Goal: Task Accomplishment & Management: Manage account settings

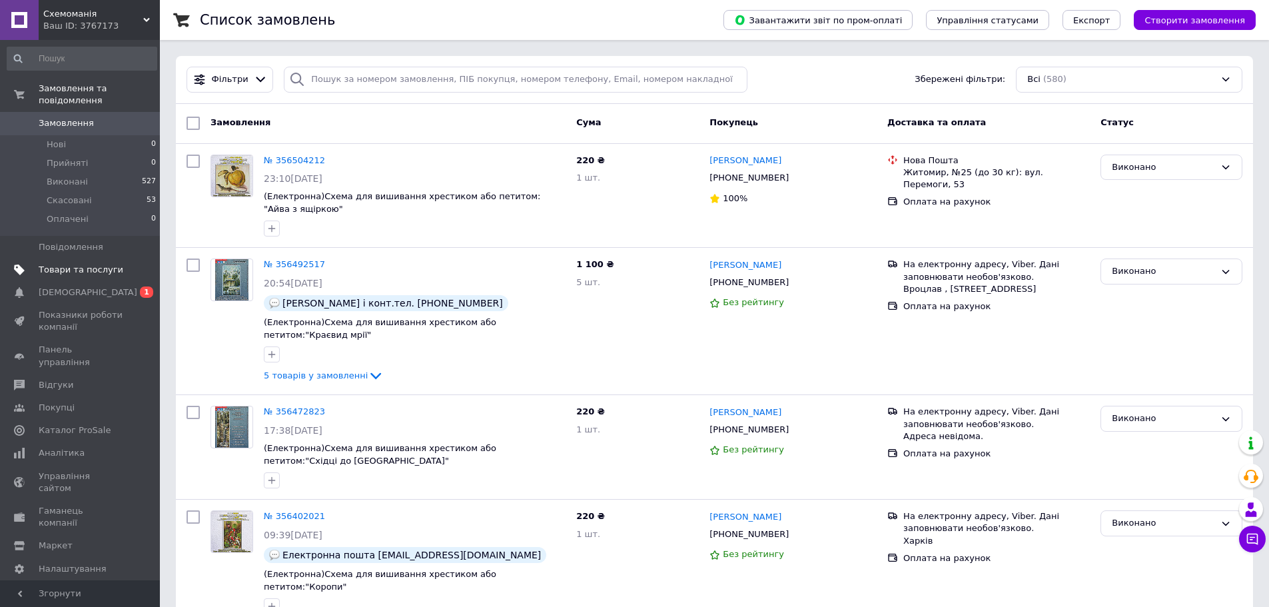
click at [89, 264] on span "Товари та послуги" at bounding box center [81, 270] width 85 height 12
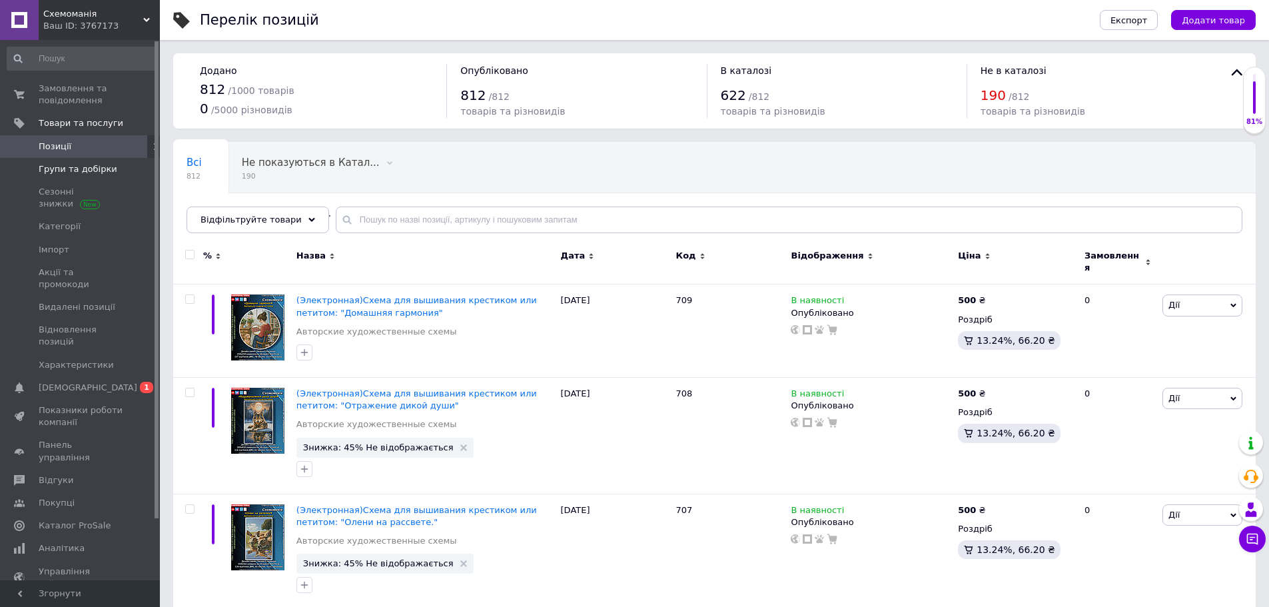
click at [86, 171] on span "Групи та добірки" at bounding box center [78, 169] width 79 height 12
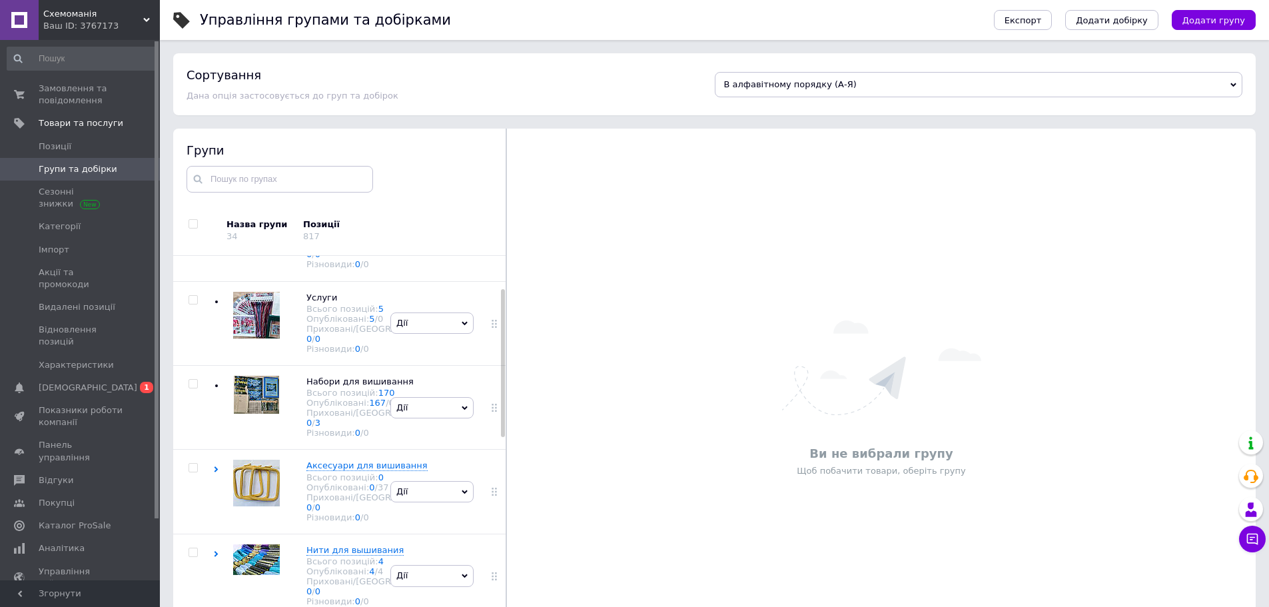
scroll to position [266, 0]
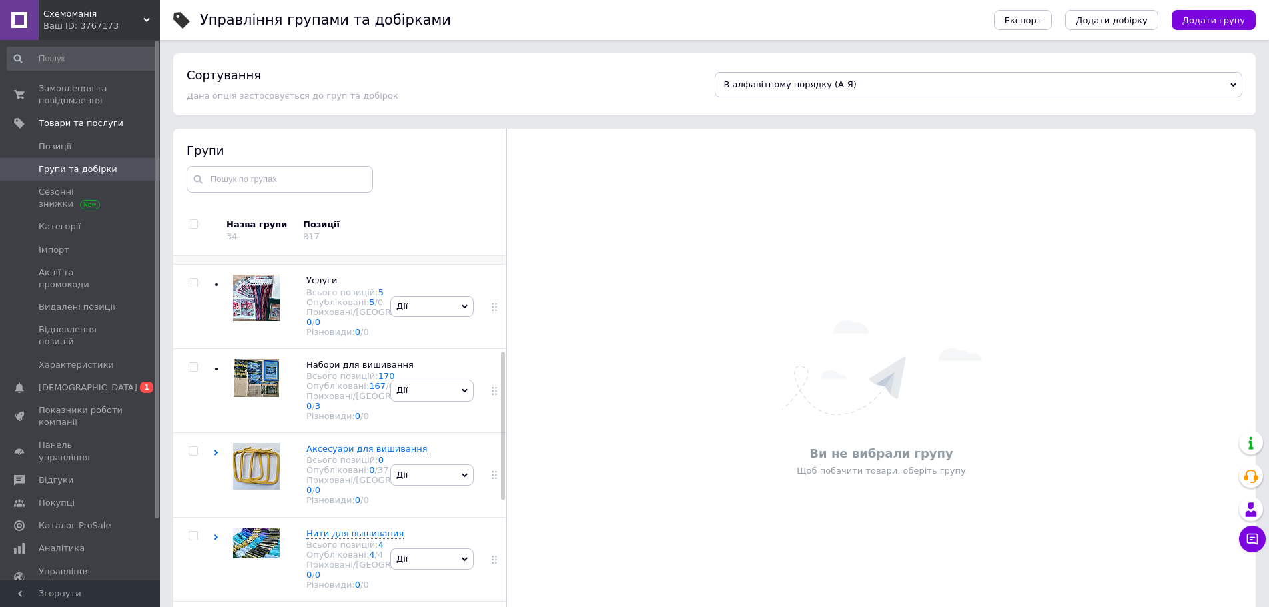
click at [333, 201] on span "Ткани для вышивания" at bounding box center [357, 196] width 102 height 10
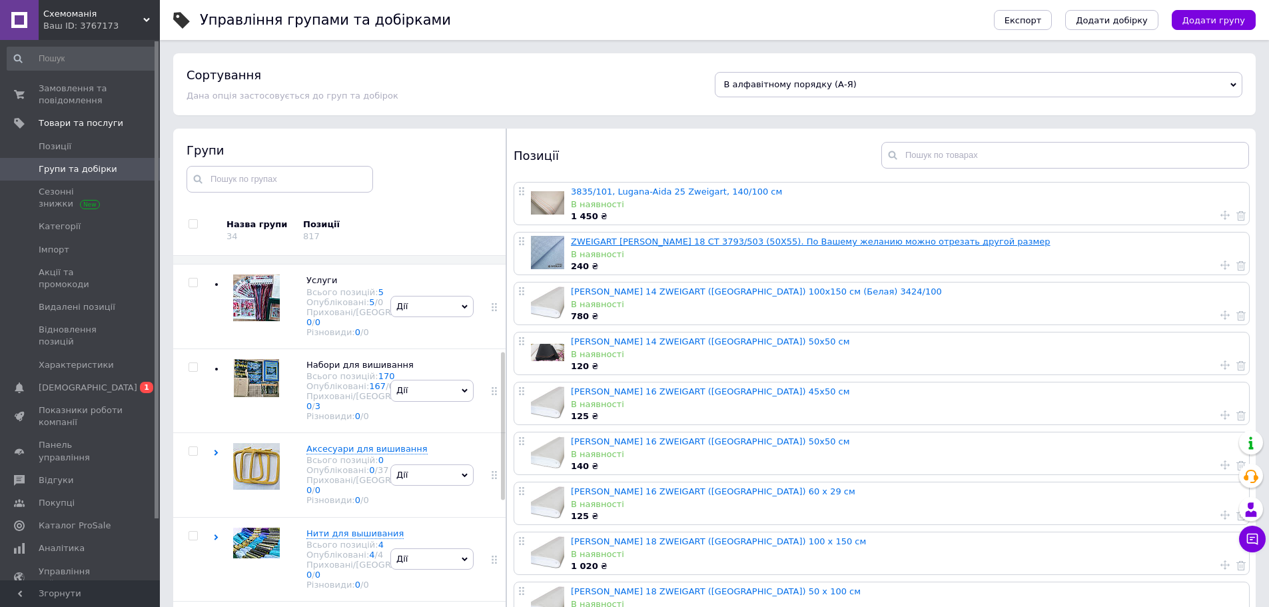
click at [807, 243] on link "ZWEIGART [PERSON_NAME] 18 CT 3793/503 (50Х55). По Вашему желанию можно отрезать…" at bounding box center [811, 241] width 480 height 10
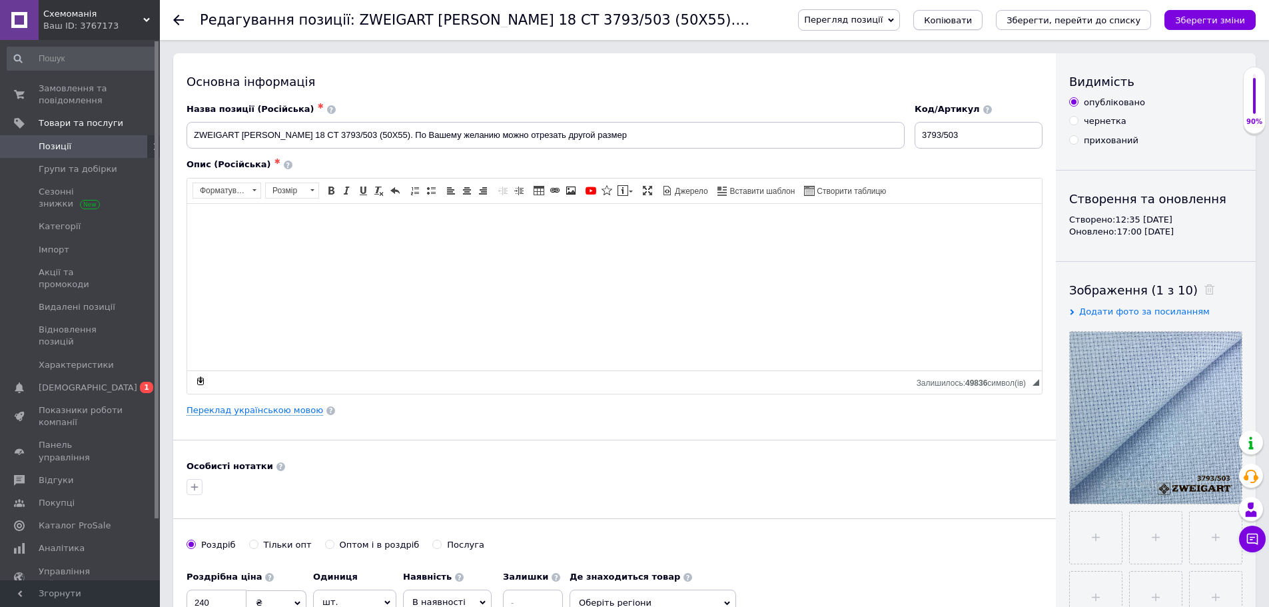
click at [972, 21] on span "Копіювати" at bounding box center [948, 20] width 48 height 10
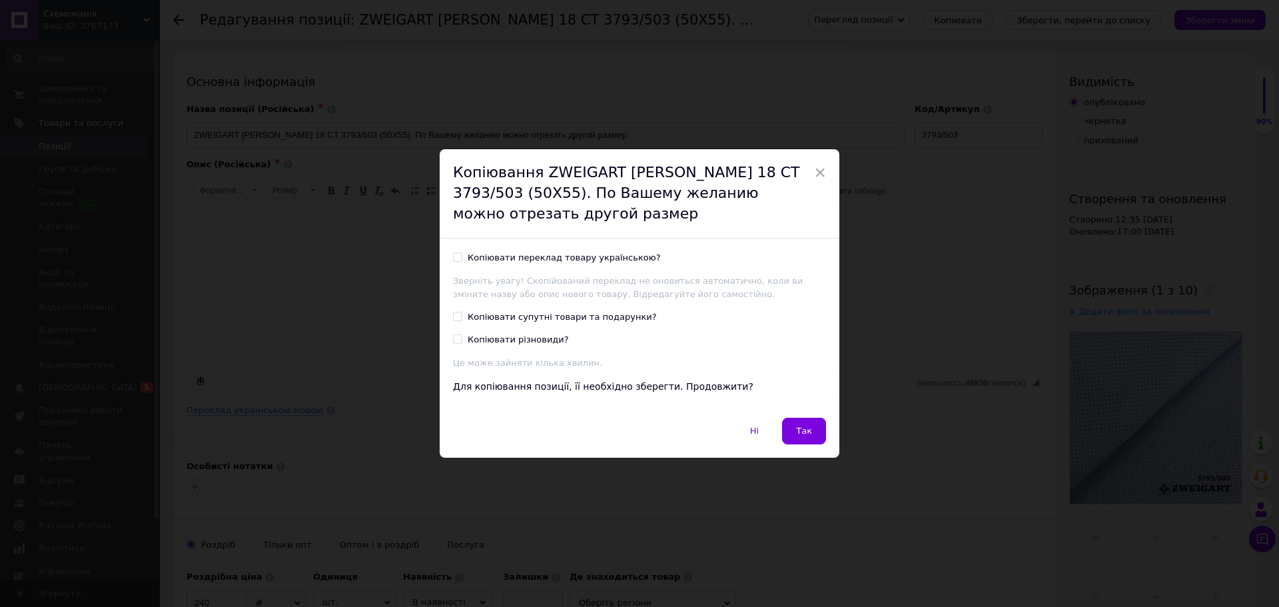
click at [605, 256] on div "Копіювати переклад товару українською?" at bounding box center [564, 258] width 193 height 12
click at [462, 256] on input "Копіювати переклад товару українською?" at bounding box center [457, 256] width 9 height 9
checkbox input "true"
click at [799, 426] on span "Так" at bounding box center [804, 431] width 16 height 10
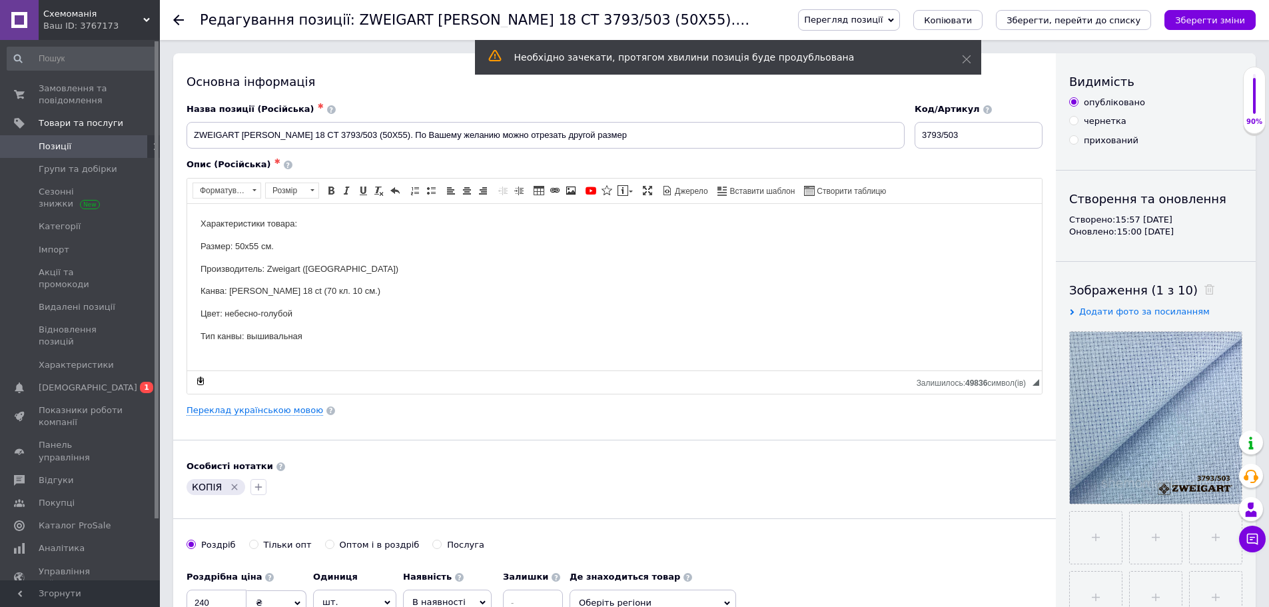
drag, startPoint x: 363, startPoint y: 101, endPoint x: 505, endPoint y: 132, distance: 145.3
click at [363, 101] on div "Назва позиції (Російська) ✱ ZWEIGART [PERSON_NAME] 18 CT 3793/503 (50Х55). По В…" at bounding box center [546, 126] width 728 height 55
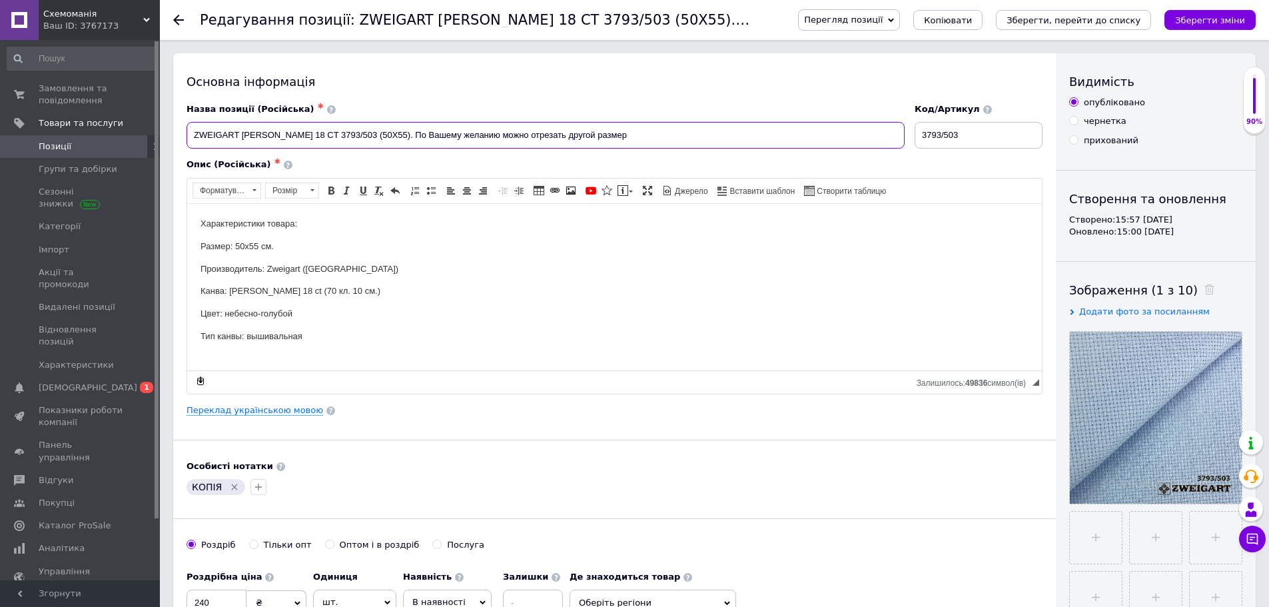
drag, startPoint x: 632, startPoint y: 136, endPoint x: 279, endPoint y: 458, distance: 477.6
click at [583, 138] on input "ZWEIGART [PERSON_NAME] 18 CT 3793/503 (50Х55). По Вашему желанию можно отрезать…" at bounding box center [545, 135] width 718 height 27
click at [278, 410] on link "Переклад українською мовою" at bounding box center [254, 410] width 137 height 11
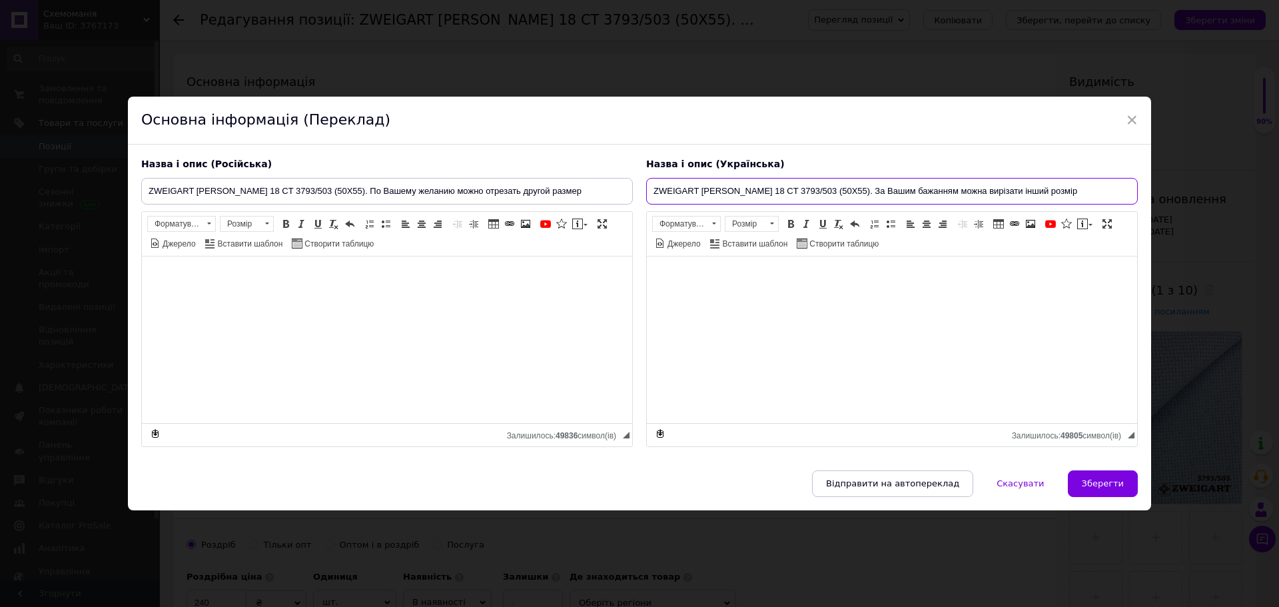
drag, startPoint x: 1070, startPoint y: 192, endPoint x: 584, endPoint y: 186, distance: 486.2
click at [584, 186] on div "Назва і опис (Російська) ZWEIGART [PERSON_NAME] 18 CT 3793/503 (50Х55). По Ваше…" at bounding box center [640, 302] width 1010 height 302
paste input "Набір зразків основи для вишивання багатокольорових схем СХЕМОМАНІЯ"
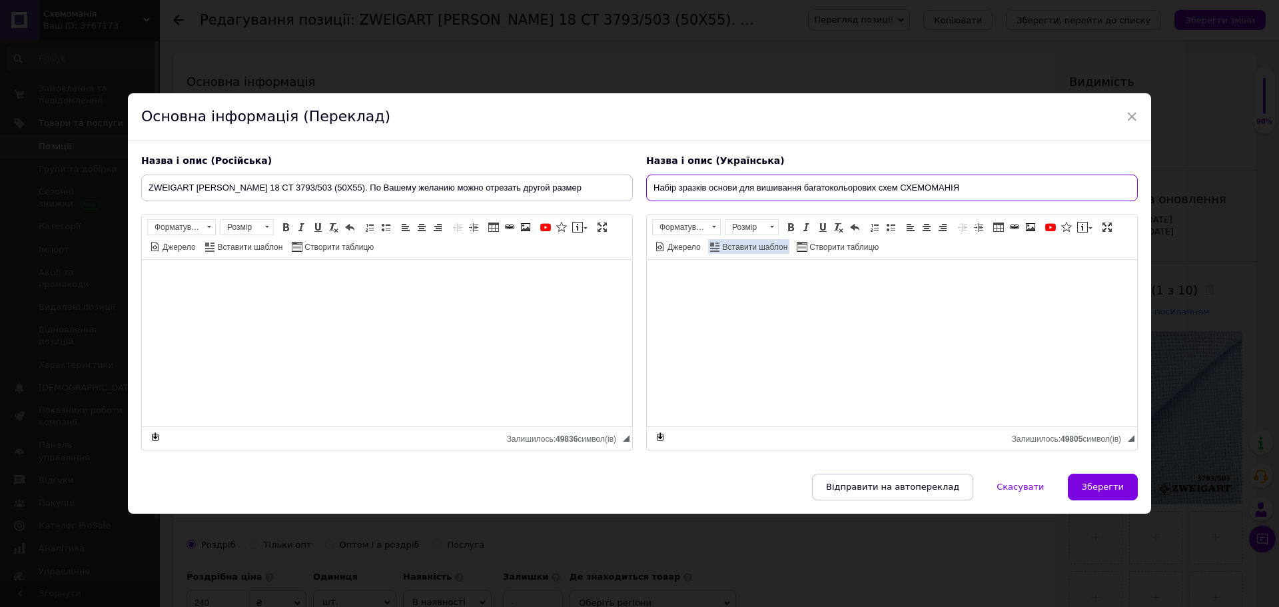
type input "Набір зразків основи для вишивання багатокольорових схем СХЕМОМАНІЯ"
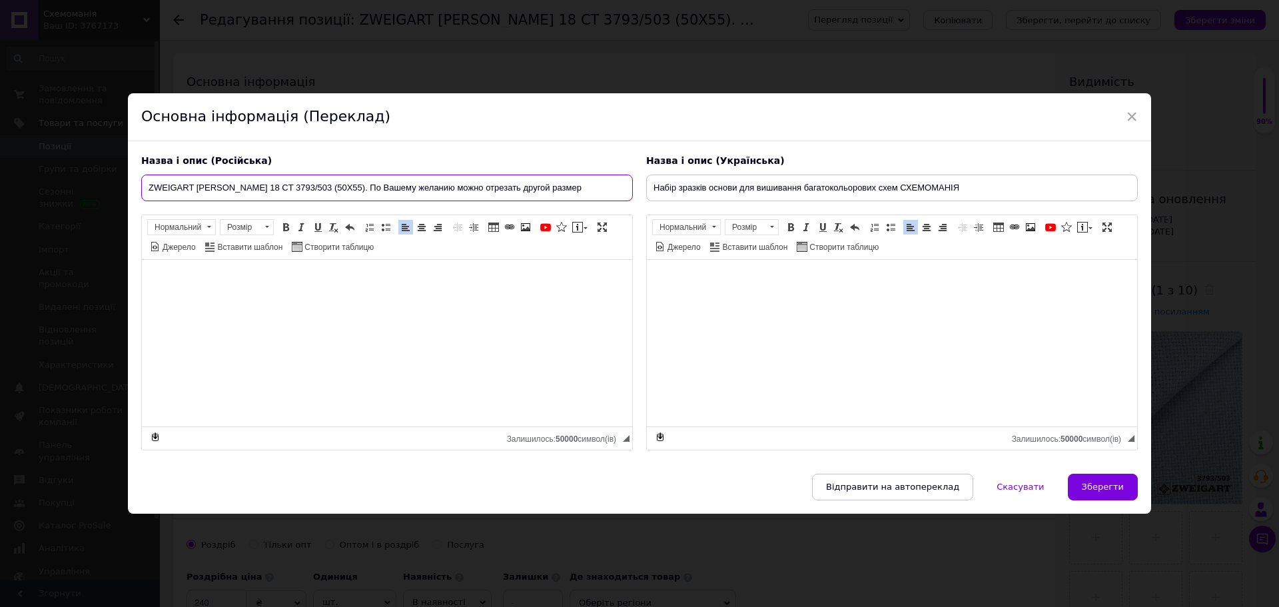
drag, startPoint x: 467, startPoint y: 186, endPoint x: 131, endPoint y: 186, distance: 336.3
click at [131, 186] on div "Назва і опис (Російська) ZWEIGART [PERSON_NAME] 18 CT 3793/503 (50Х55). По Ваше…" at bounding box center [639, 307] width 1023 height 332
paste input "Набор образцов основы для вышивания многоцветных схем."
type input "Набор образцов основы для вышивания многоцветных схем."
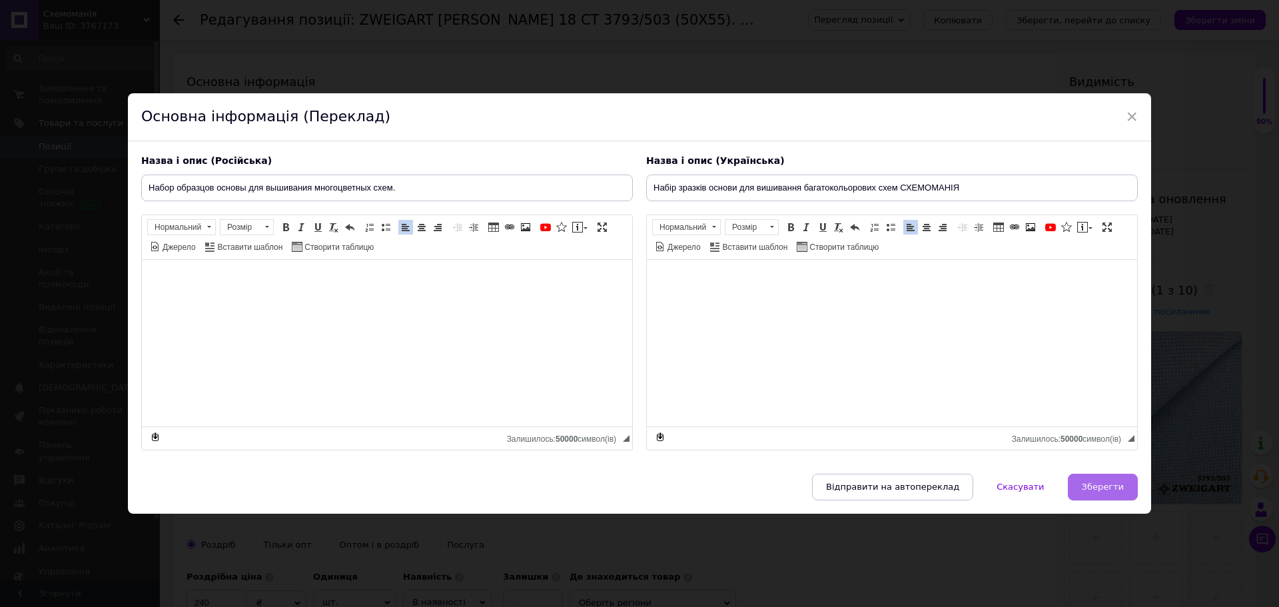
click at [1094, 492] on span "Зберегти" at bounding box center [1103, 487] width 42 height 10
type input "Набор образцов основы для вышивания многоцветных схем."
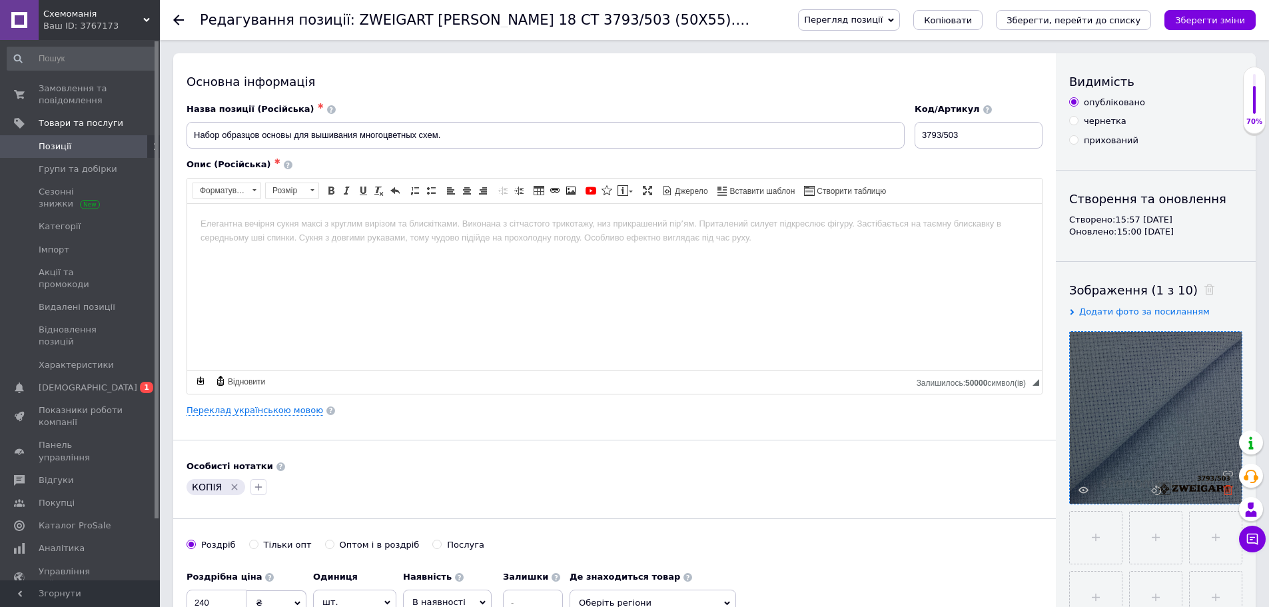
click at [1226, 494] on use at bounding box center [1228, 490] width 10 height 10
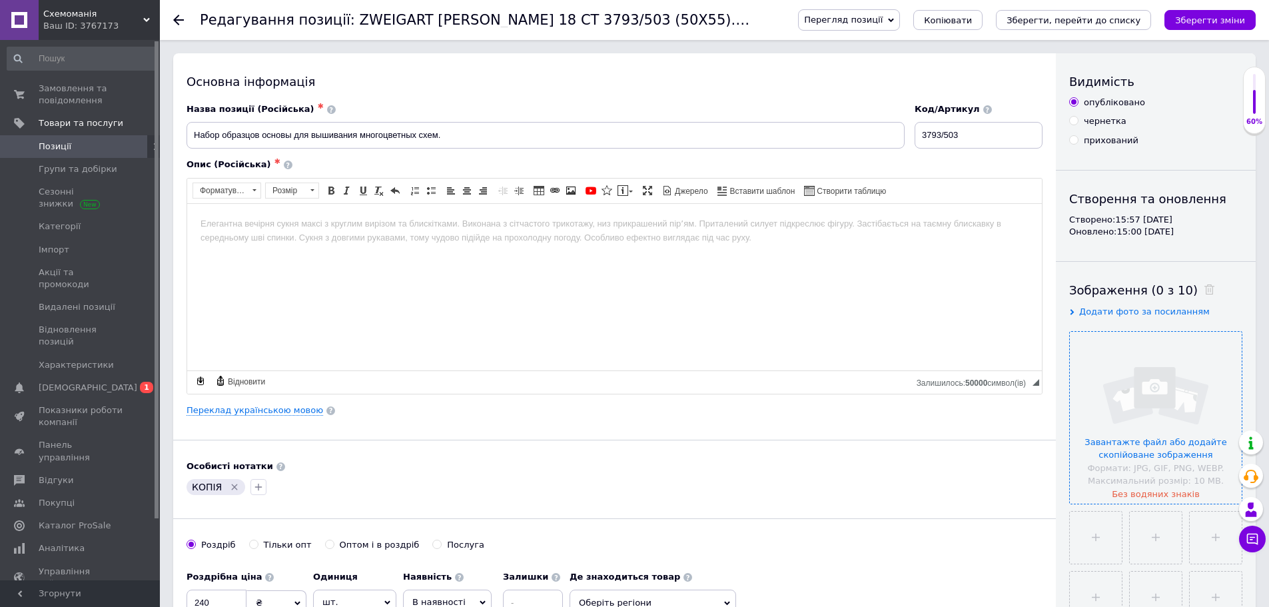
click at [1164, 471] on input "file" at bounding box center [1156, 418] width 172 height 172
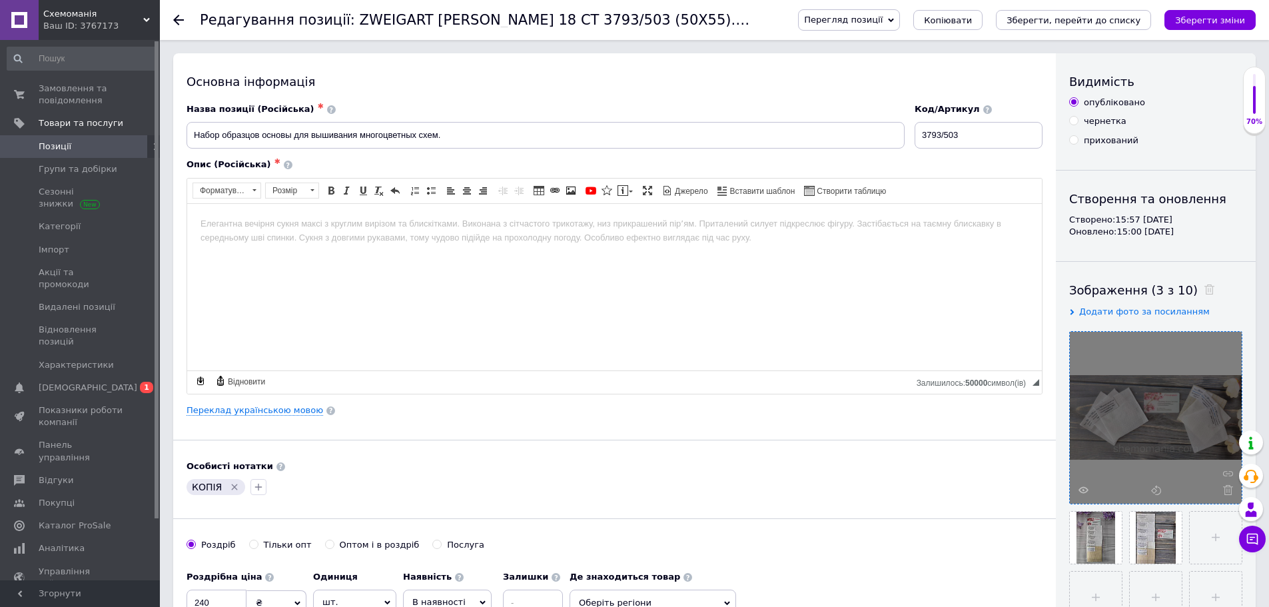
click at [807, 244] on html at bounding box center [614, 223] width 855 height 41
click at [283, 407] on link "Переклад українською мовою" at bounding box center [254, 410] width 137 height 11
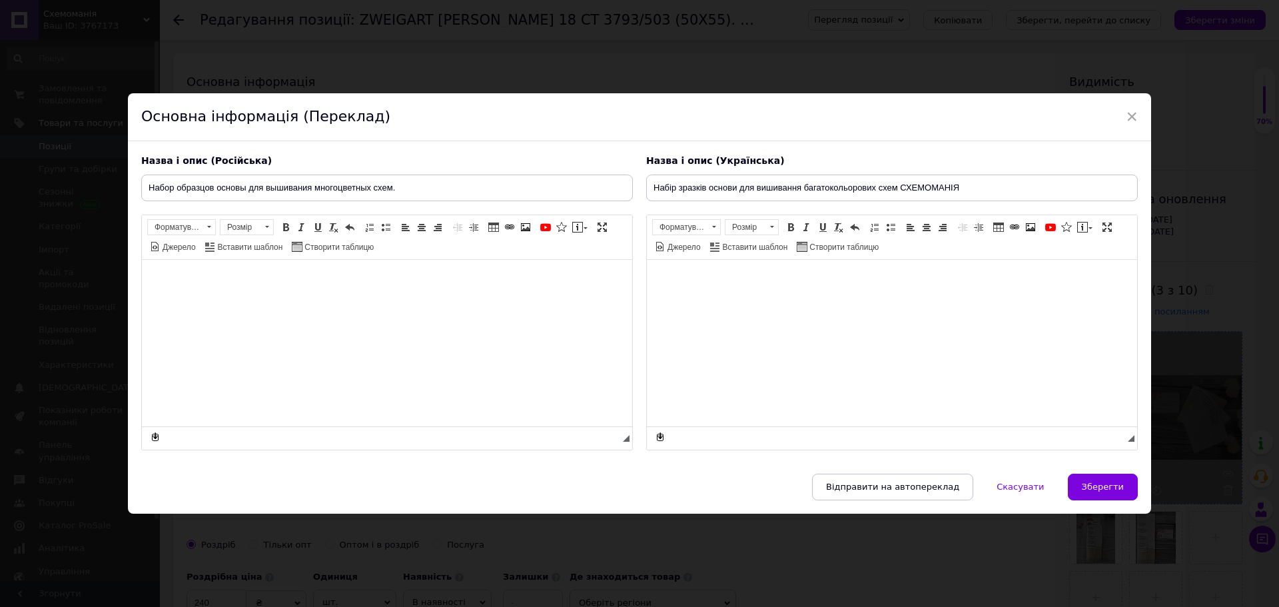
click at [703, 280] on body "Редактор, 03097AC2-025E-49A4-AAF4-34D7C0D4A62A" at bounding box center [892, 279] width 464 height 14
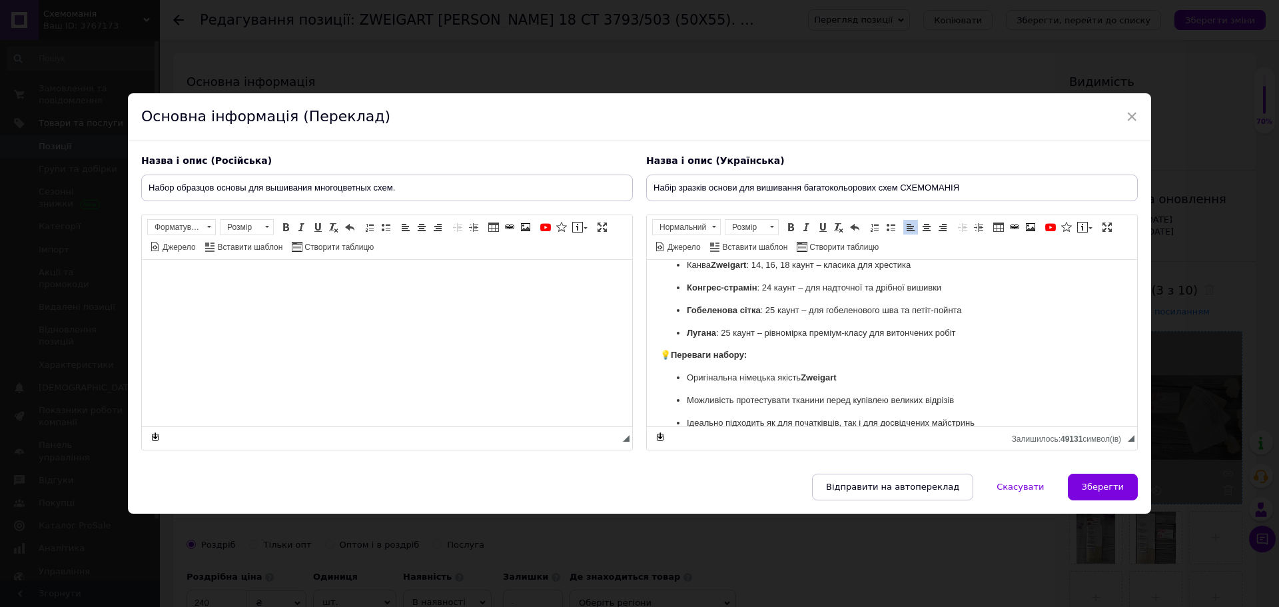
scroll to position [91, 0]
drag, startPoint x: 908, startPoint y: 314, endPoint x: 833, endPoint y: 313, distance: 75.9
click at [833, 313] on p "Гобеленова сітка : 25 каунт – для гобеленового шва та петіт-пойнта" at bounding box center [892, 315] width 410 height 14
drag, startPoint x: 971, startPoint y: 313, endPoint x: 932, endPoint y: 314, distance: 39.3
click at [932, 314] on p "Гобеленова сітка : 25 каунт – для гобеленового шва та петіт-пойнта" at bounding box center [892, 315] width 410 height 14
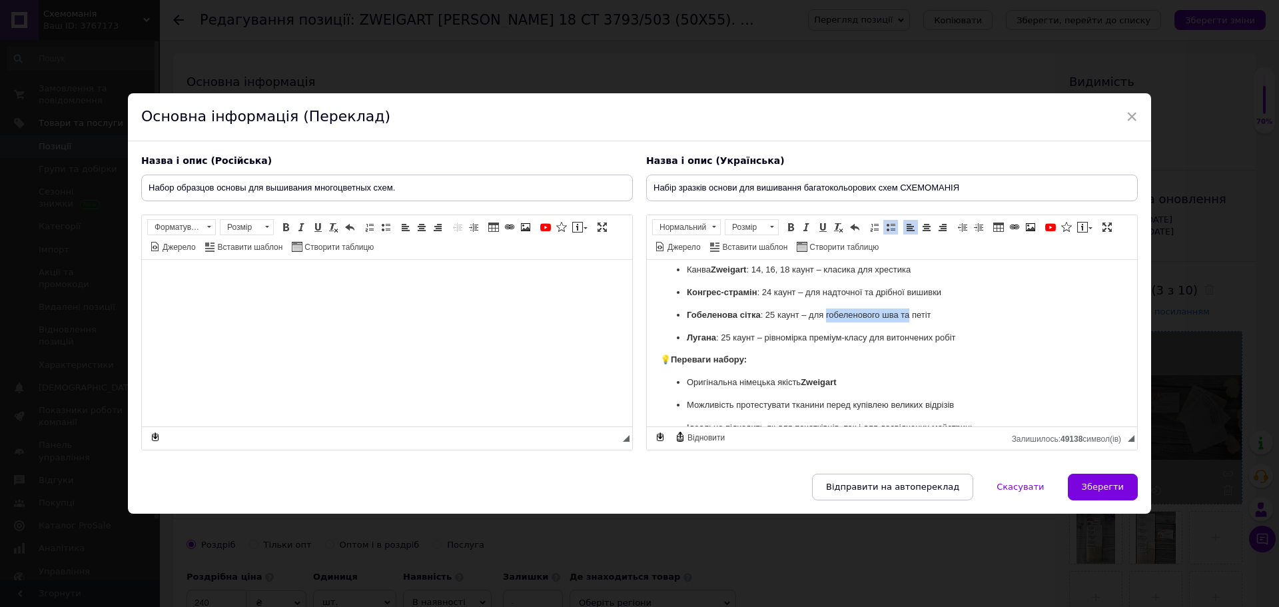
drag, startPoint x: 910, startPoint y: 314, endPoint x: 827, endPoint y: 315, distance: 83.3
click at [827, 315] on p "Гобеленова сітка : 25 каунт – для гобеленового шва та петіт" at bounding box center [892, 315] width 410 height 14
drag, startPoint x: 855, startPoint y: 314, endPoint x: 847, endPoint y: 314, distance: 7.4
click at [842, 314] on p "Гобеленова сітка : 25 каунт – для петіт" at bounding box center [892, 315] width 410 height 14
click at [936, 338] on p "Лугана : 25 каунт – рівномірка преміум-класу для витончених робіт" at bounding box center [892, 337] width 410 height 14
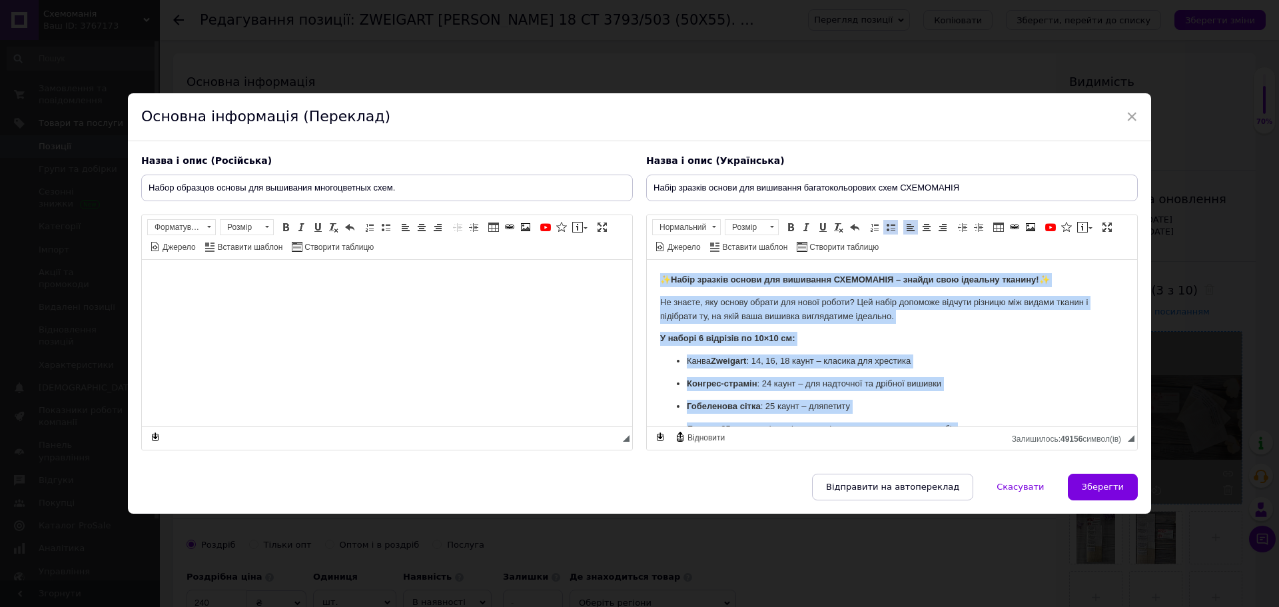
scroll to position [158, 0]
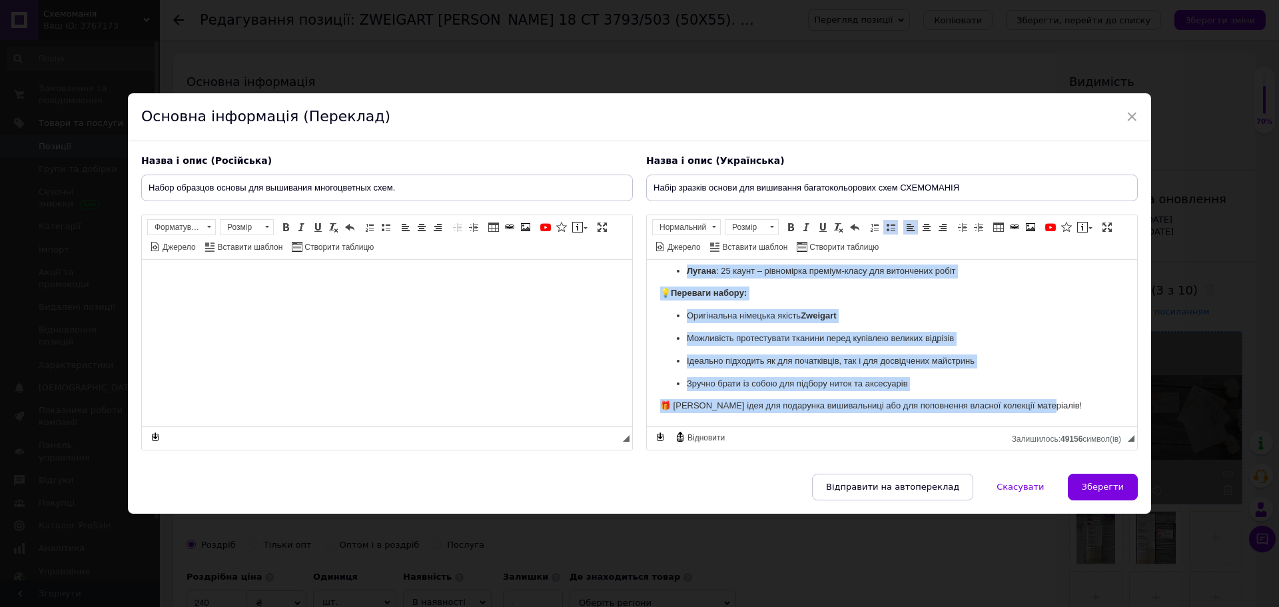
drag, startPoint x: 661, startPoint y: 276, endPoint x: 1064, endPoint y: 419, distance: 428.3
click at [1064, 419] on html "✨ Набір зразків основи для вишивання СХЕМОМАНІЯ – знайди свою ідеальну тканину!…" at bounding box center [892, 263] width 490 height 324
copy body "✨ Lorem ipsumdo sitame con adipiscin ELITSEDDOE – tempor inci utlabore etdolor!…"
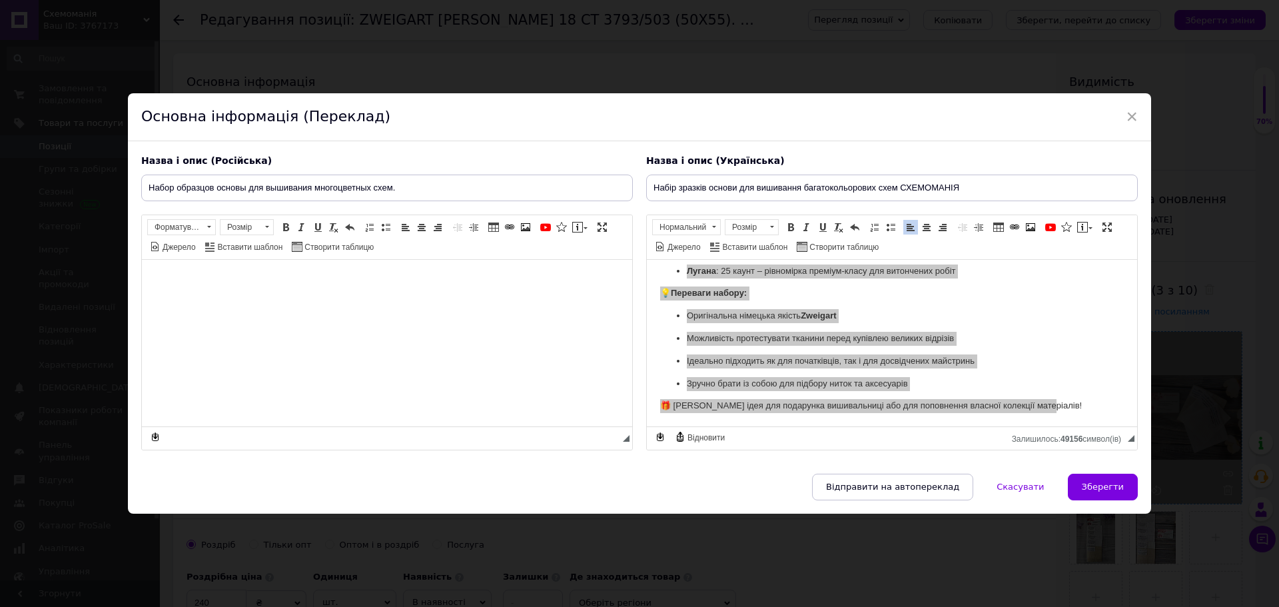
click at [368, 300] on html at bounding box center [387, 279] width 490 height 41
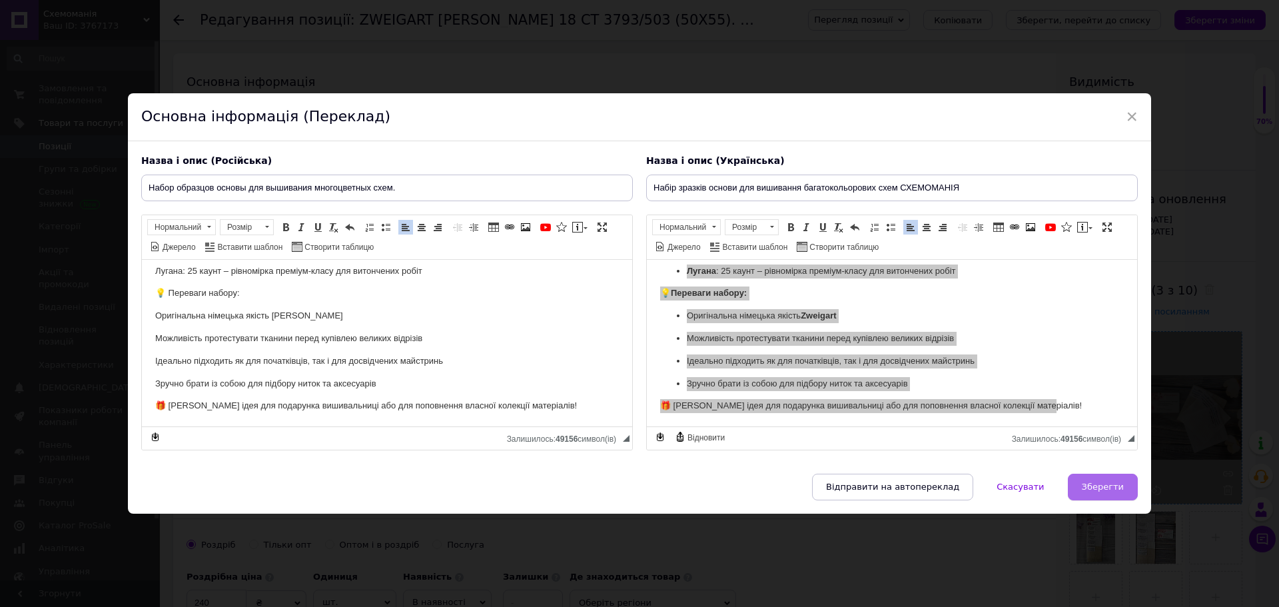
click at [1102, 482] on span "Зберегти" at bounding box center [1103, 487] width 42 height 10
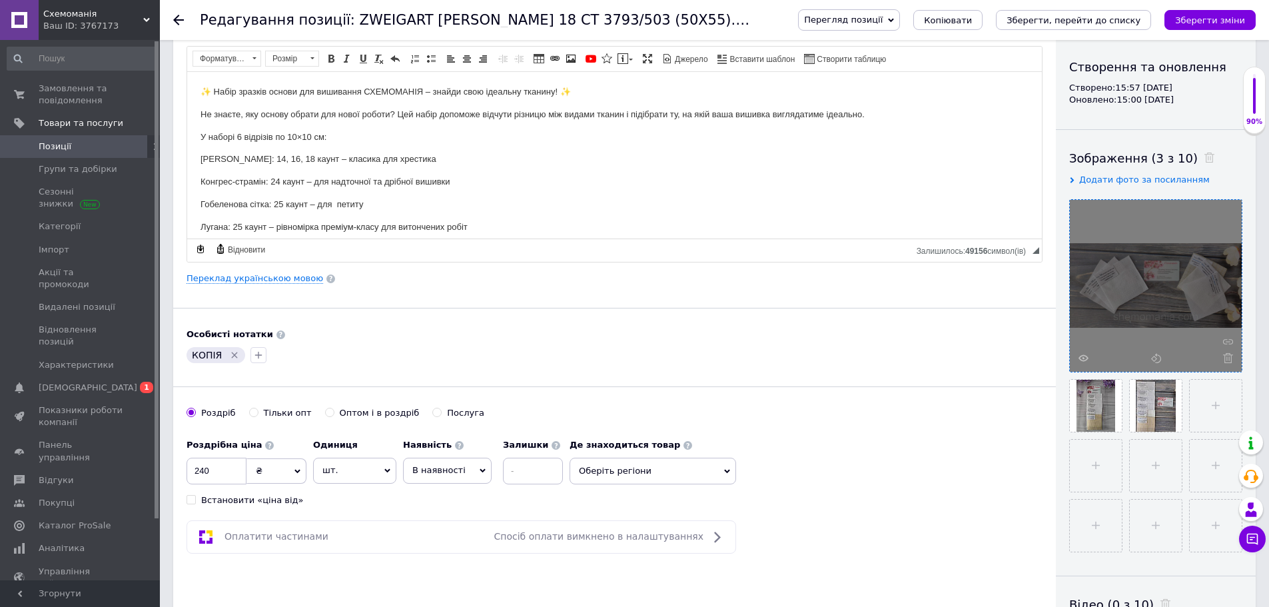
scroll to position [133, 0]
click at [229, 352] on icon "Видалити мітку" at bounding box center [234, 353] width 11 height 11
drag, startPoint x: 221, startPoint y: 466, endPoint x: 190, endPoint y: 464, distance: 30.7
click at [190, 466] on input "240" at bounding box center [216, 469] width 60 height 27
type input "155"
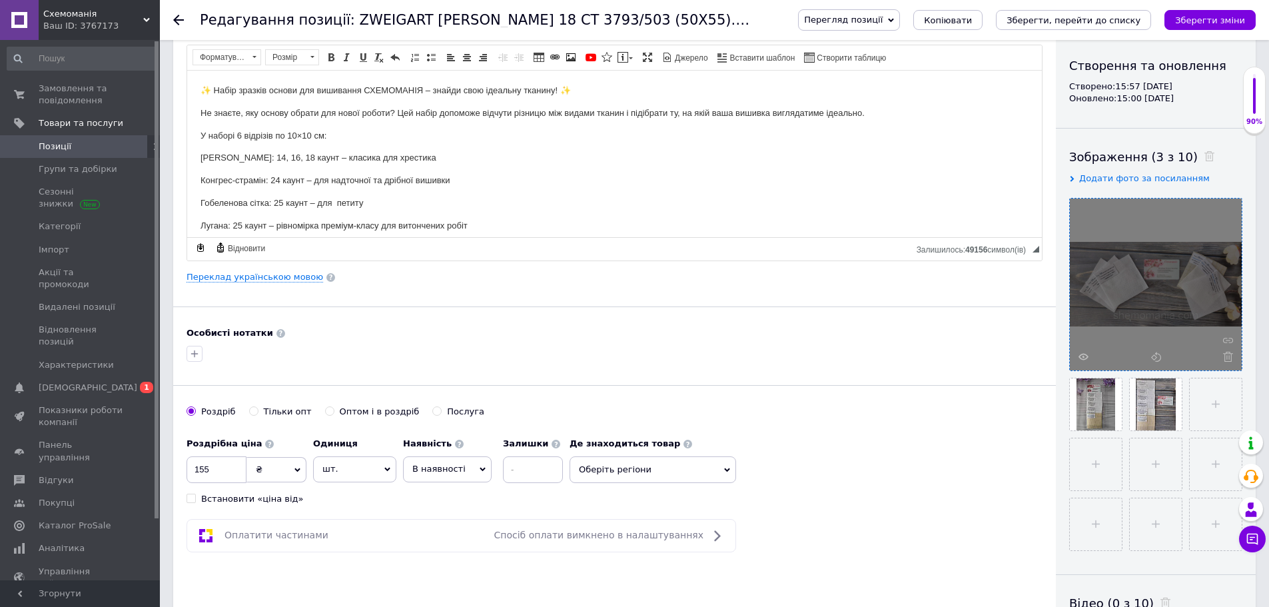
click at [609, 414] on div "[PERSON_NAME] опт Оптом і в роздріб Послуга" at bounding box center [614, 418] width 856 height 25
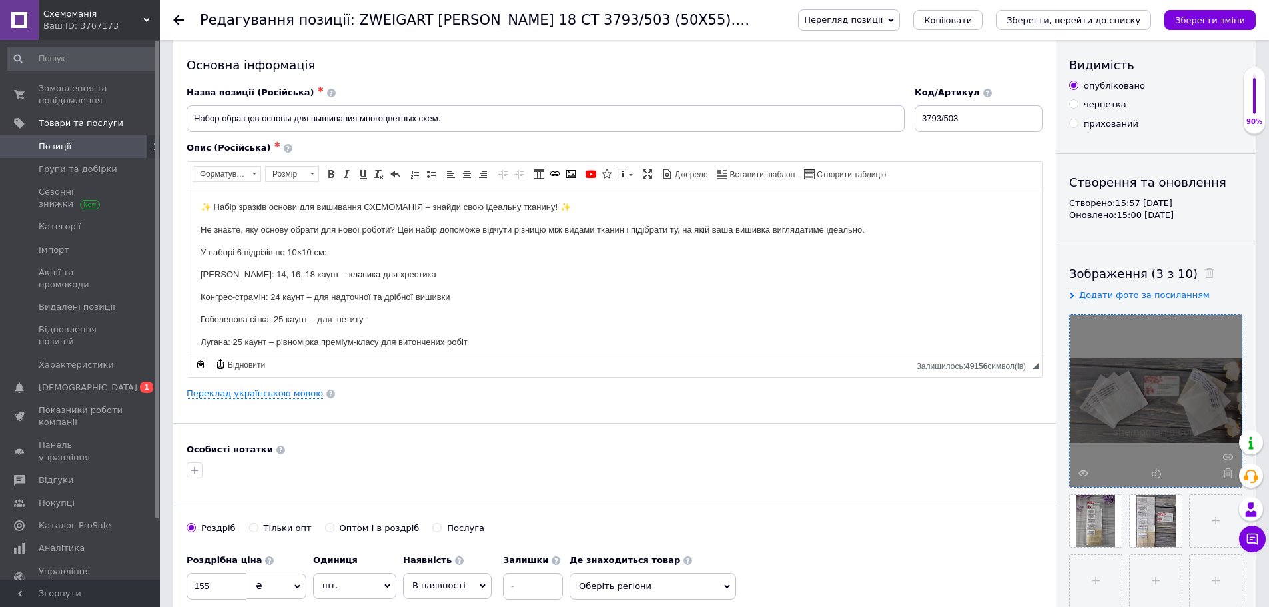
scroll to position [0, 0]
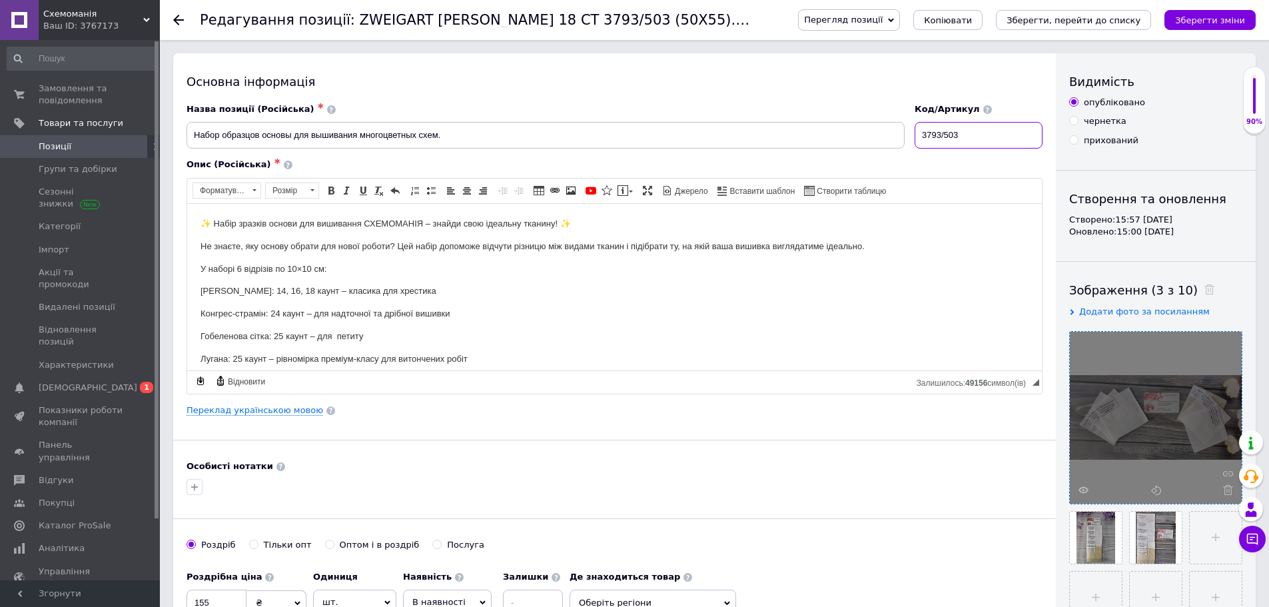
drag, startPoint x: 928, startPoint y: 134, endPoint x: 886, endPoint y: 137, distance: 42.1
click at [886, 137] on div "Назва позиції (Російська) ✱ Набор образцов основы для вышивания многоцветных сх…" at bounding box center [615, 126] width 866 height 55
click at [1072, 22] on icon "Зберегти, перейти до списку" at bounding box center [1073, 20] width 134 height 10
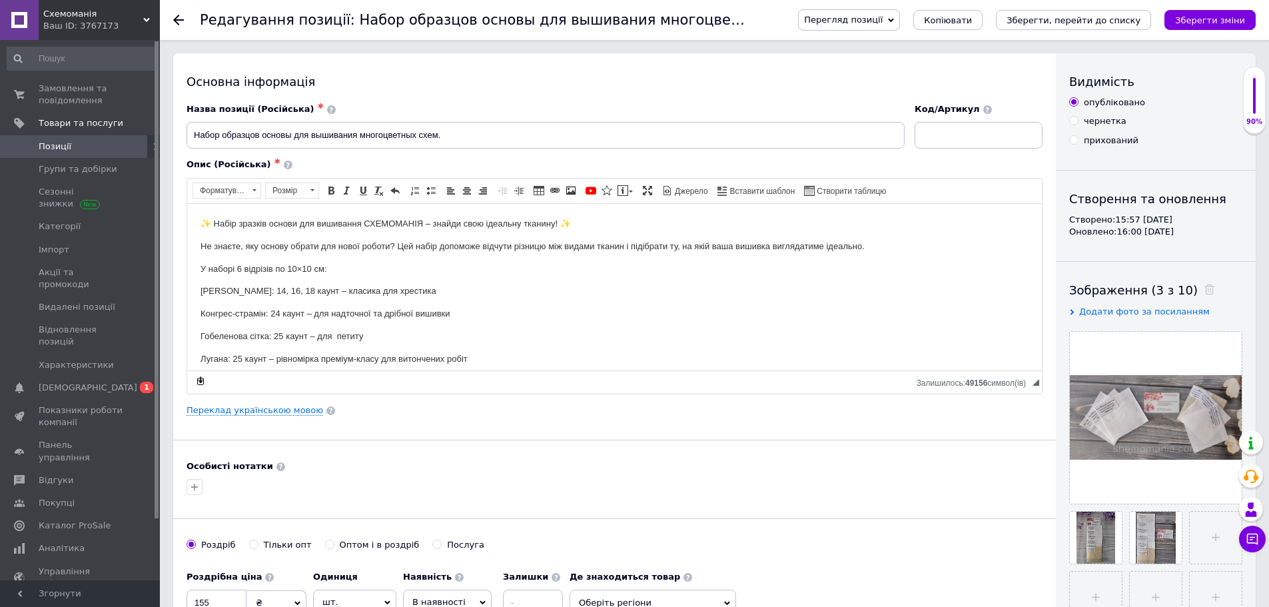
click at [62, 141] on span "Позиції" at bounding box center [55, 147] width 33 height 12
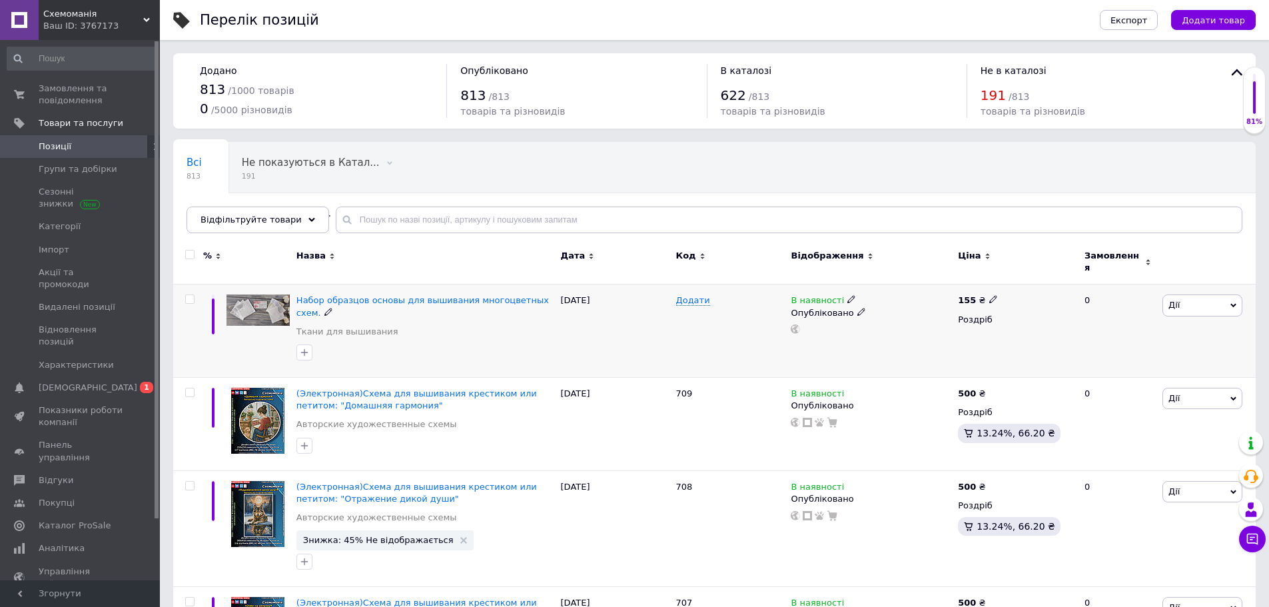
click at [187, 295] on input "checkbox" at bounding box center [189, 299] width 9 height 9
checkbox input "true"
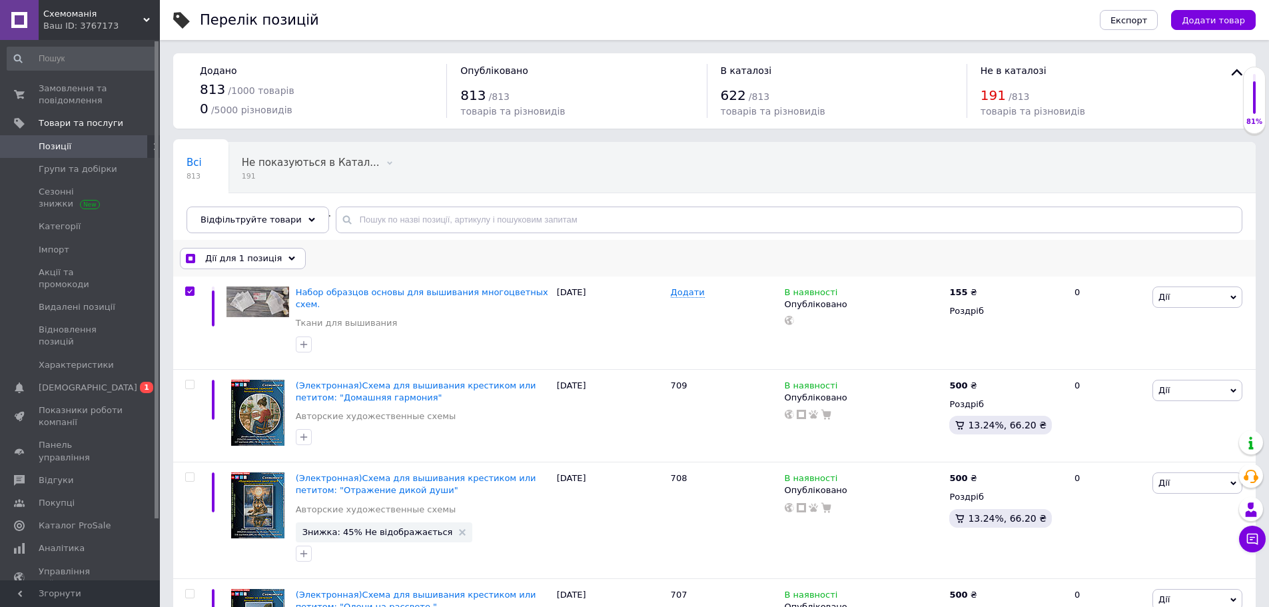
click at [278, 262] on div "Дії для 1 позиція" at bounding box center [243, 258] width 126 height 21
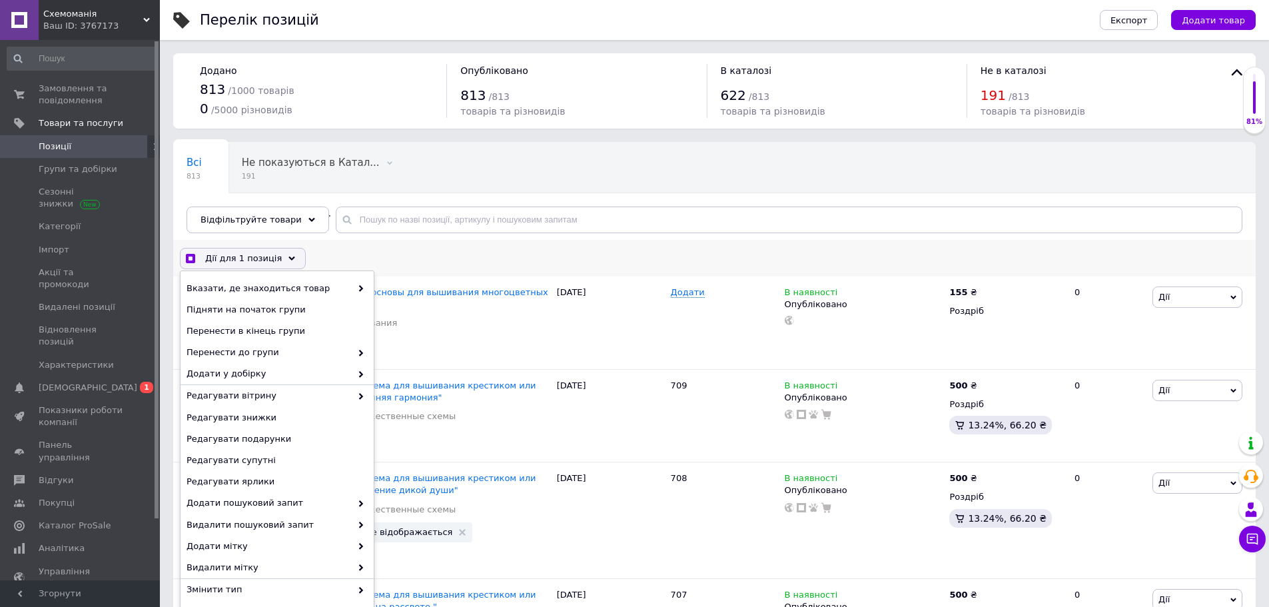
scroll to position [133, 0]
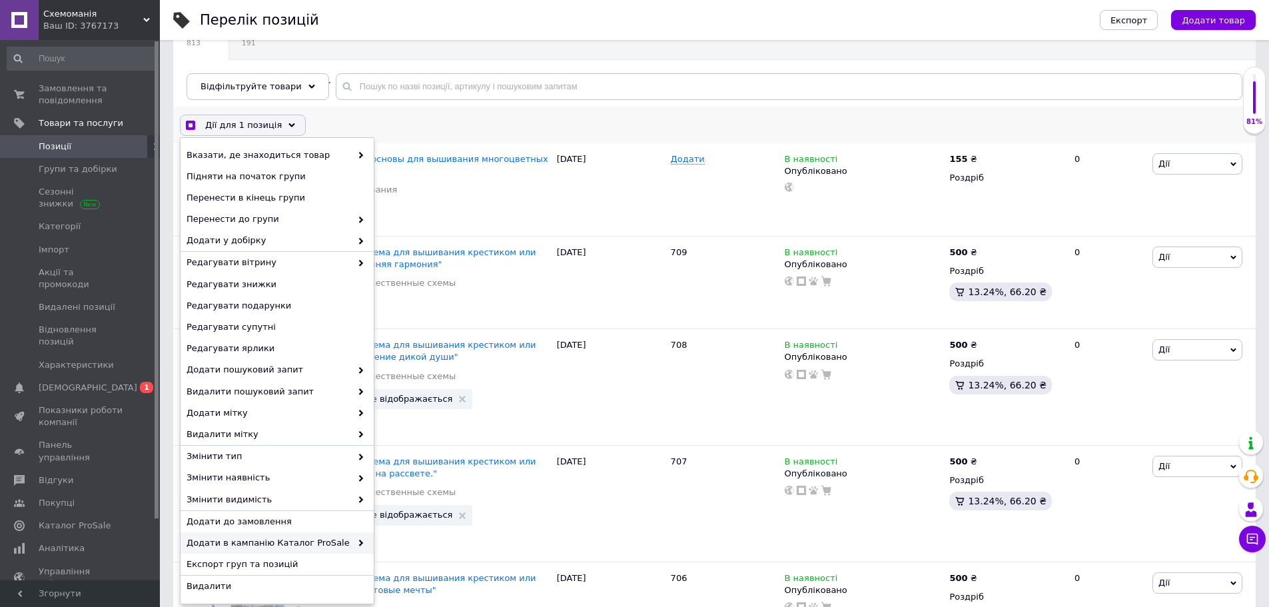
click at [298, 542] on span "Додати в кампанію Каталог ProSale" at bounding box center [268, 543] width 165 height 12
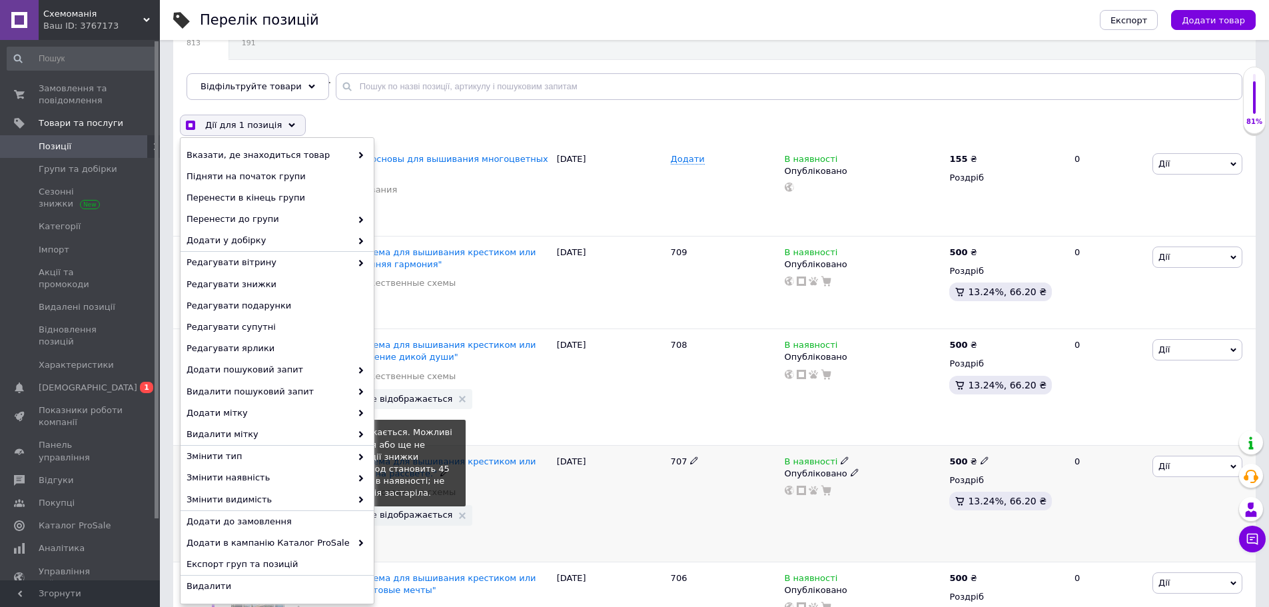
checkbox input "true"
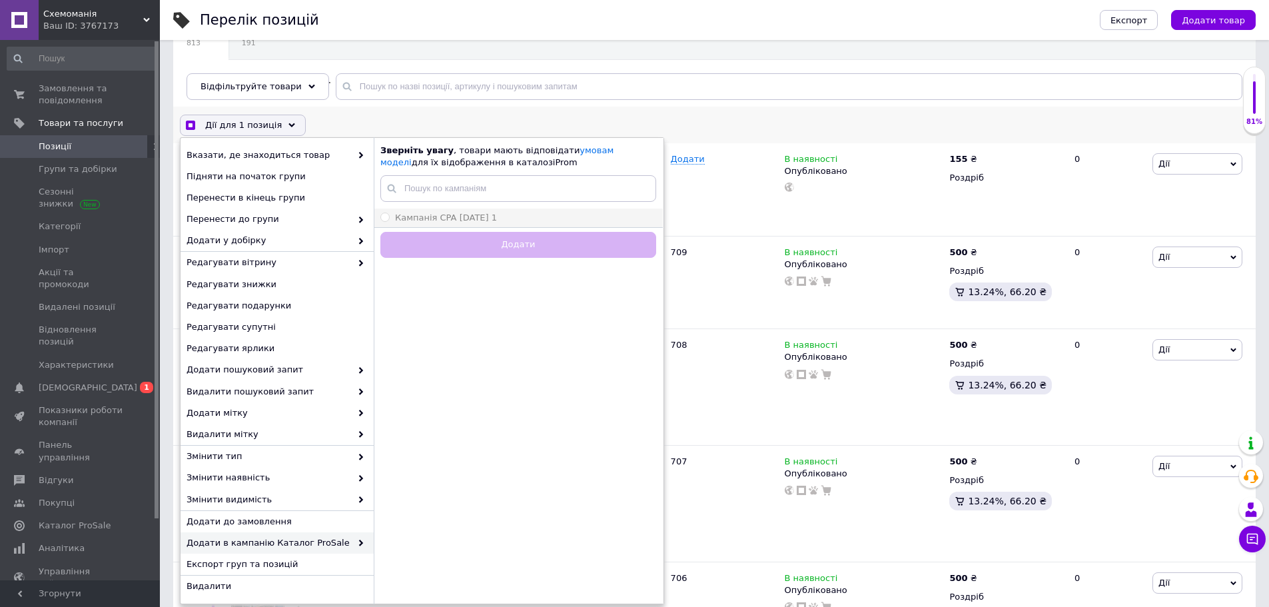
click at [394, 212] on label "Кампанія CPA [DATE] 1" at bounding box center [438, 218] width 117 height 12
click at [389, 212] on input "Кампанія CPA [DATE] 1" at bounding box center [384, 216] width 9 height 9
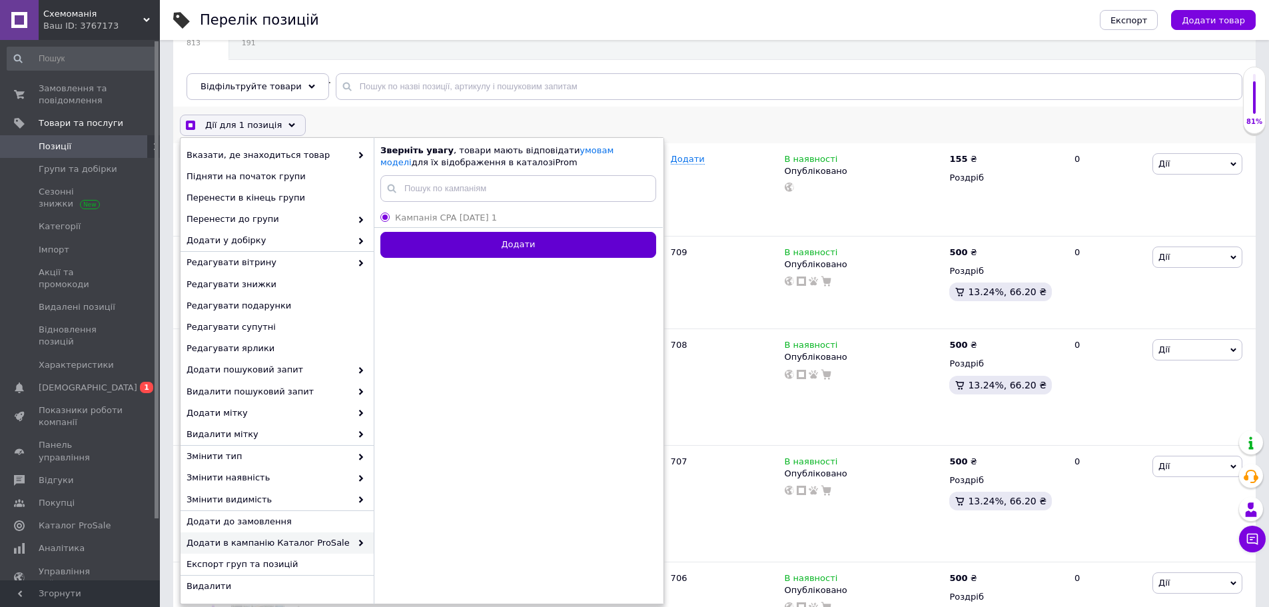
click at [514, 246] on button "Додати" at bounding box center [518, 245] width 276 height 26
radio input "false"
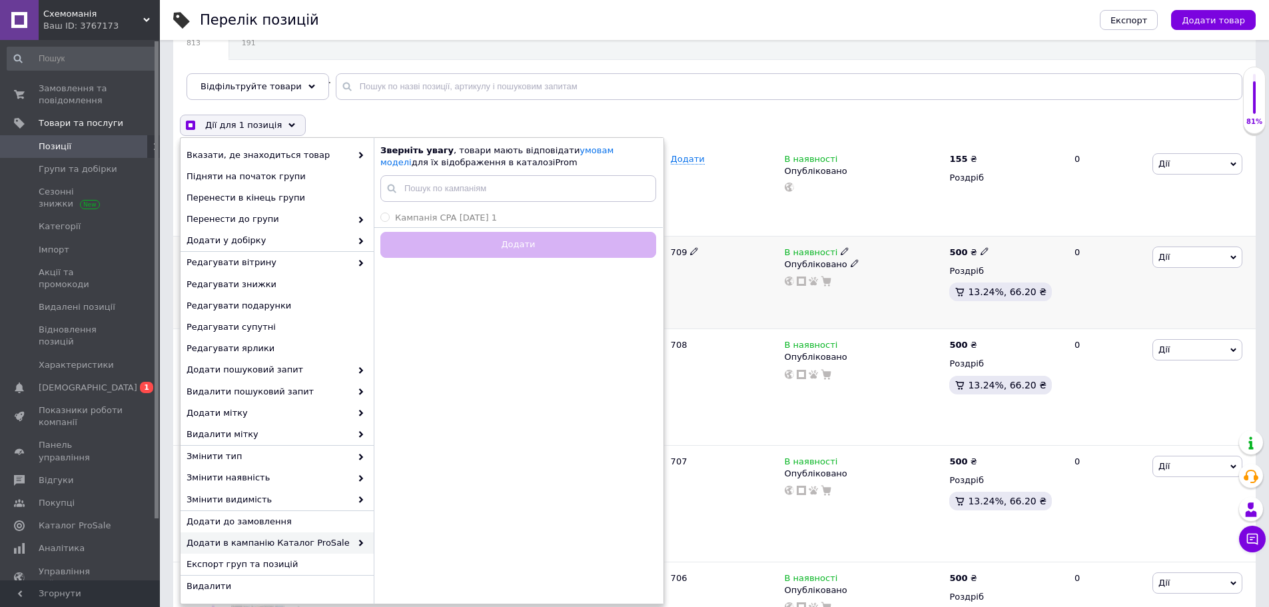
checkbox input "true"
checkbox input "false"
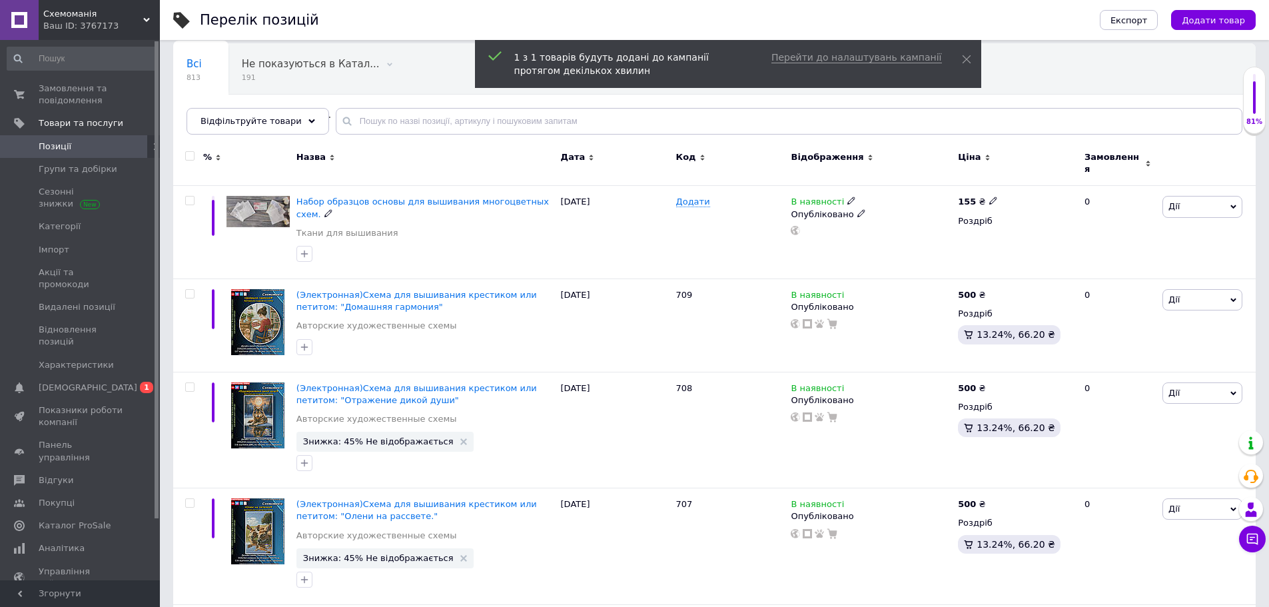
scroll to position [0, 0]
